Goal: Navigation & Orientation: Find specific page/section

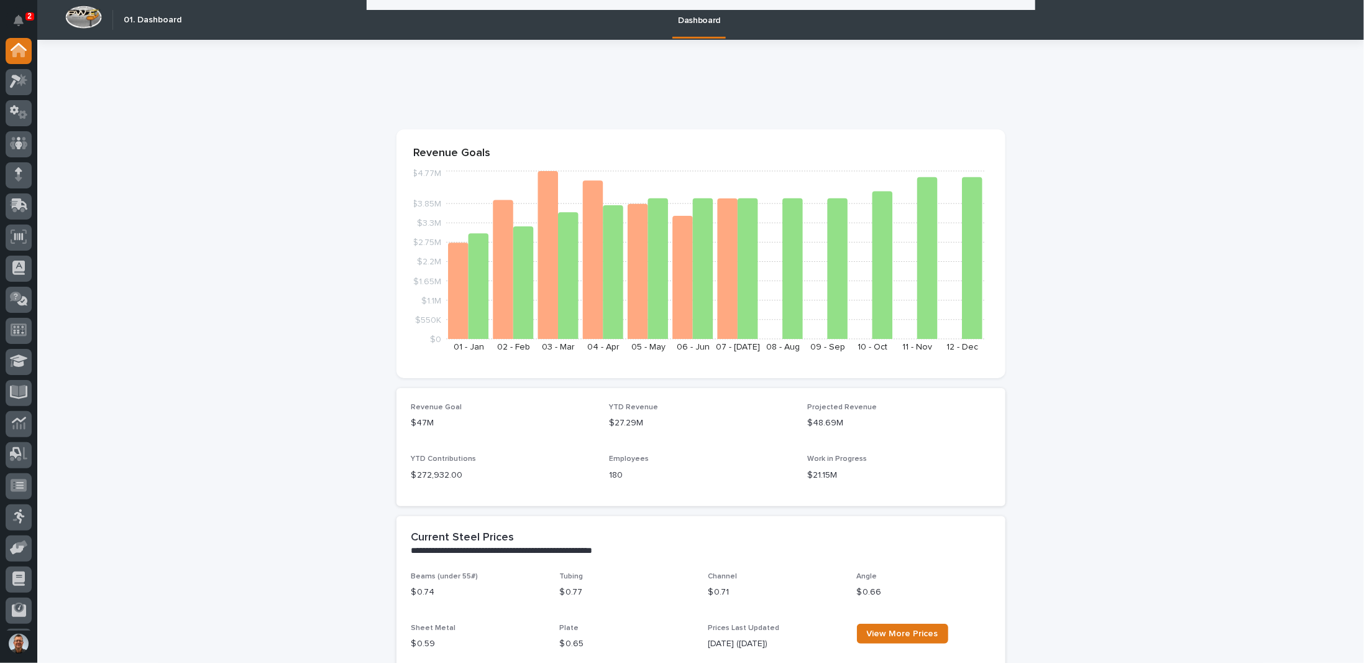
scroll to position [1181, 0]
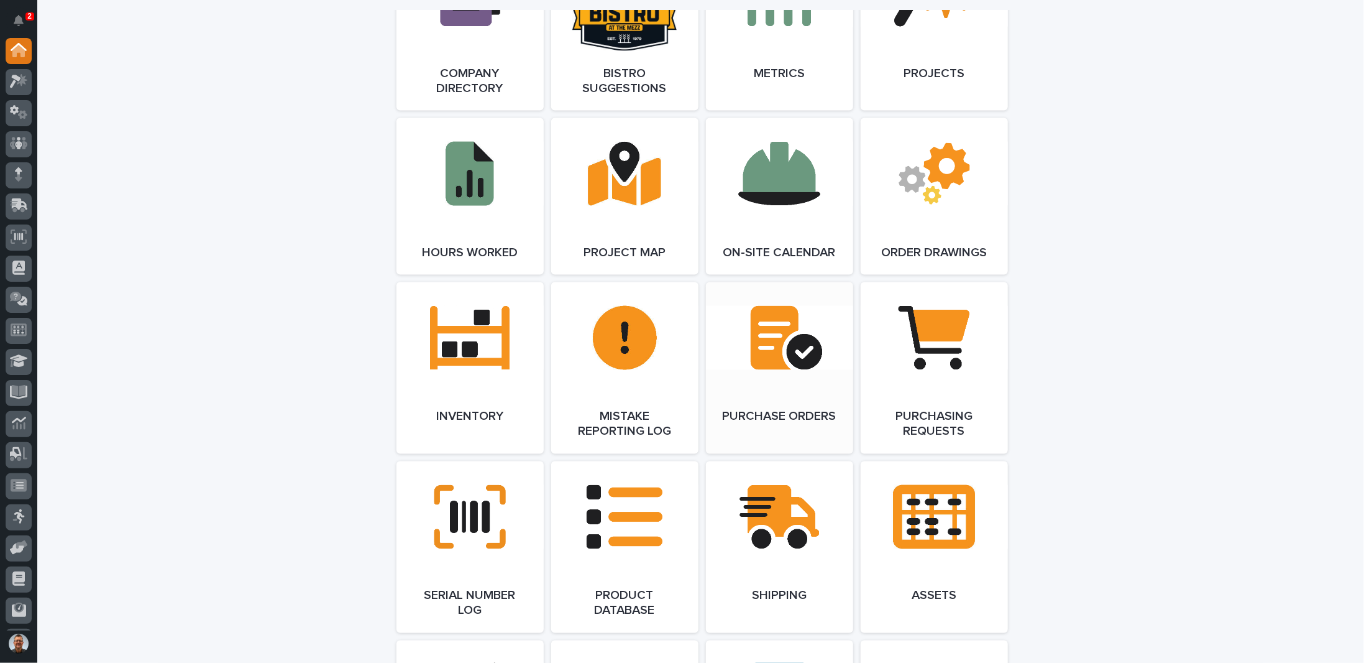
click at [757, 359] on link "Open Link" at bounding box center [779, 368] width 147 height 172
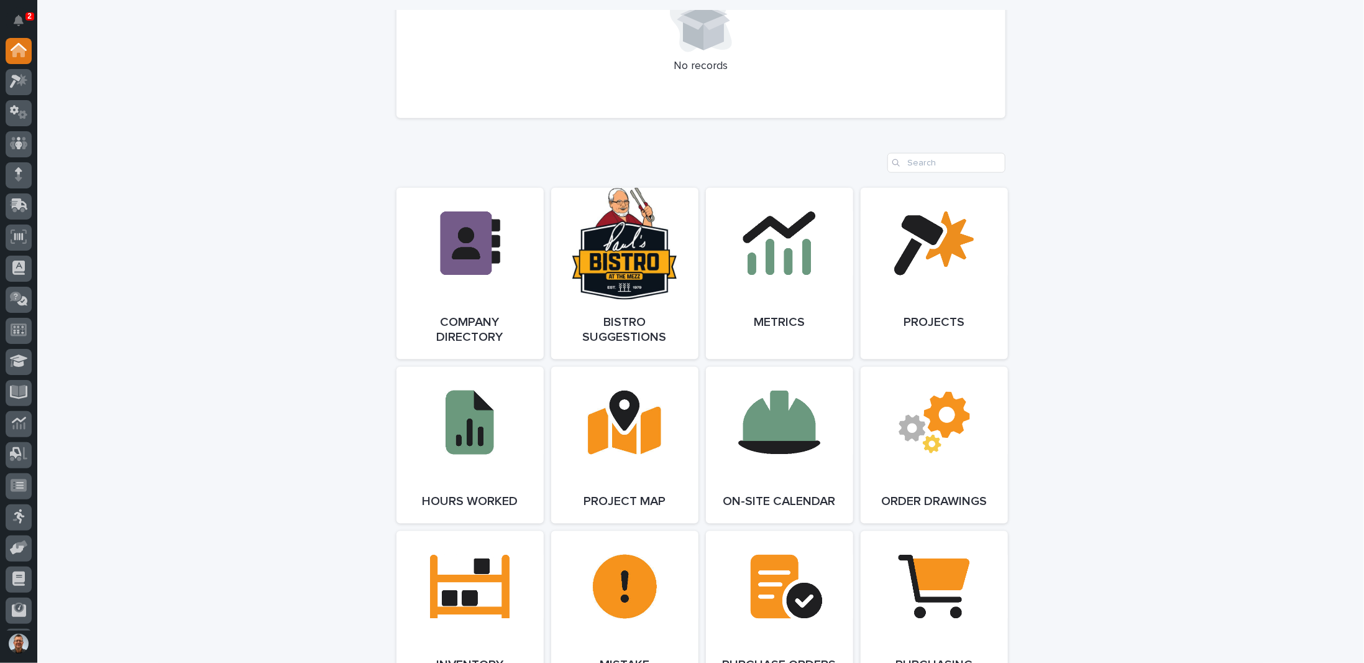
scroll to position [995, 0]
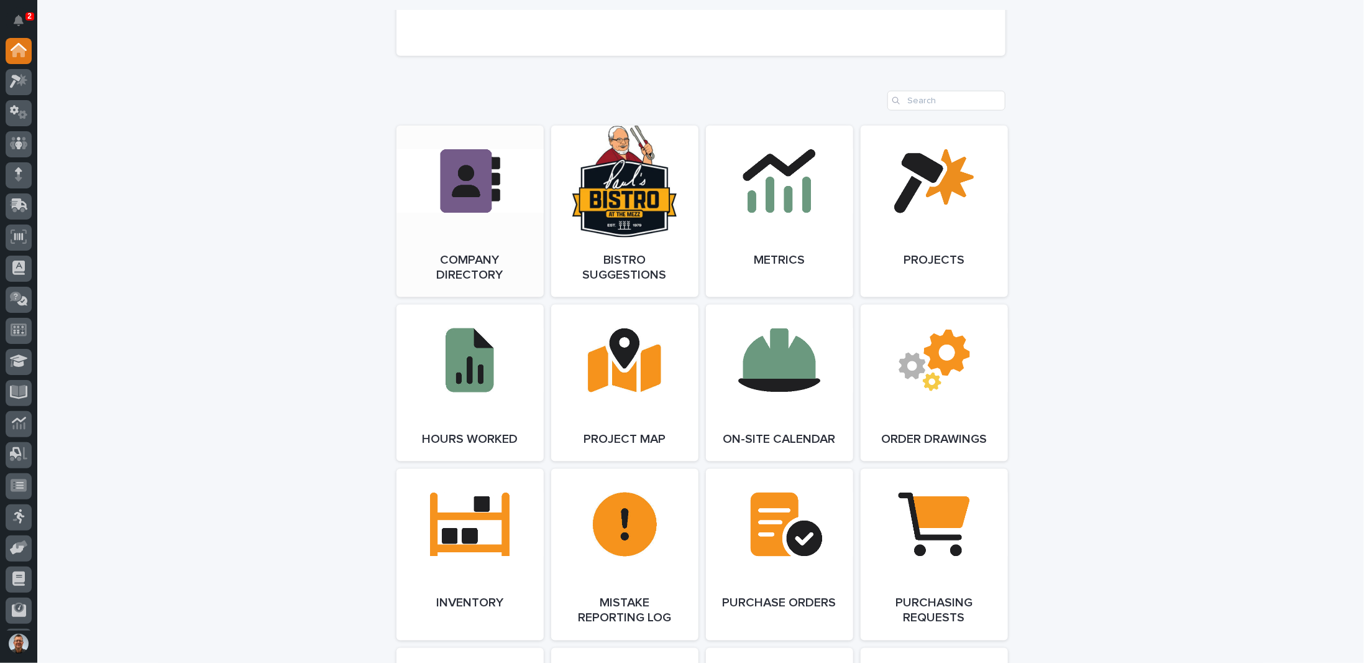
click at [475, 196] on link "Open Link" at bounding box center [470, 212] width 147 height 172
click at [771, 530] on link "Open Link" at bounding box center [779, 555] width 147 height 172
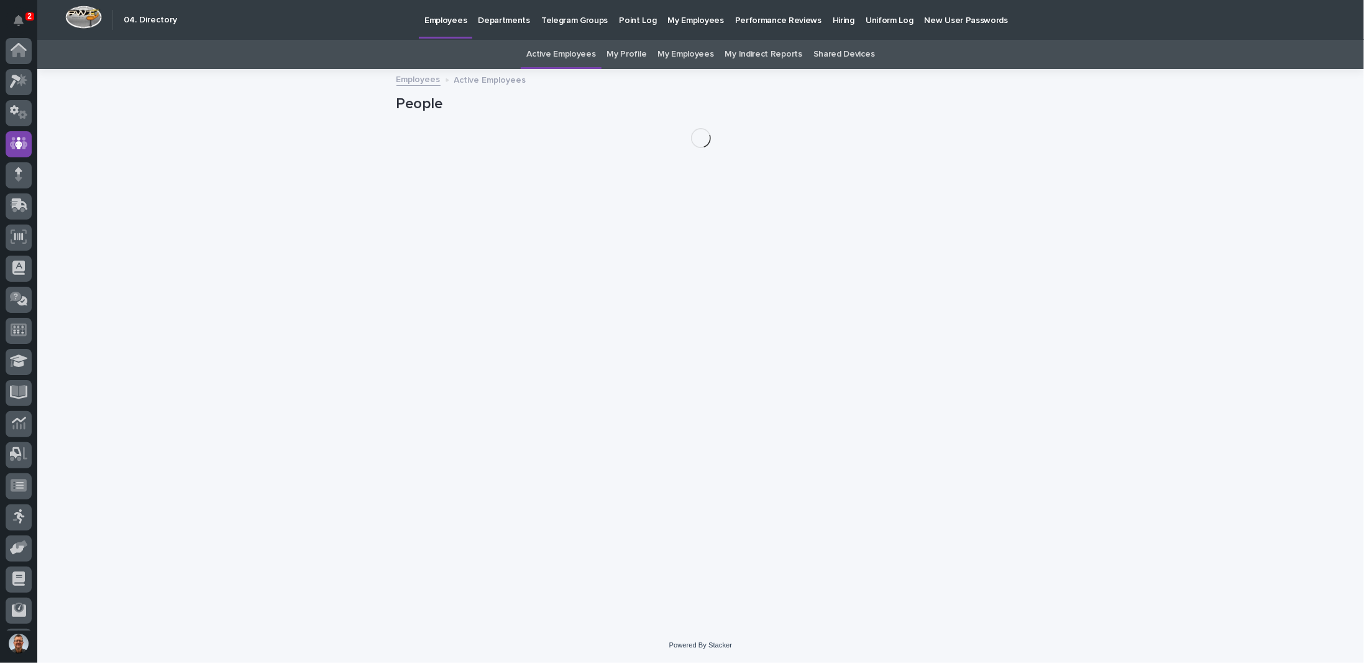
scroll to position [60, 0]
